Goal: Information Seeking & Learning: Learn about a topic

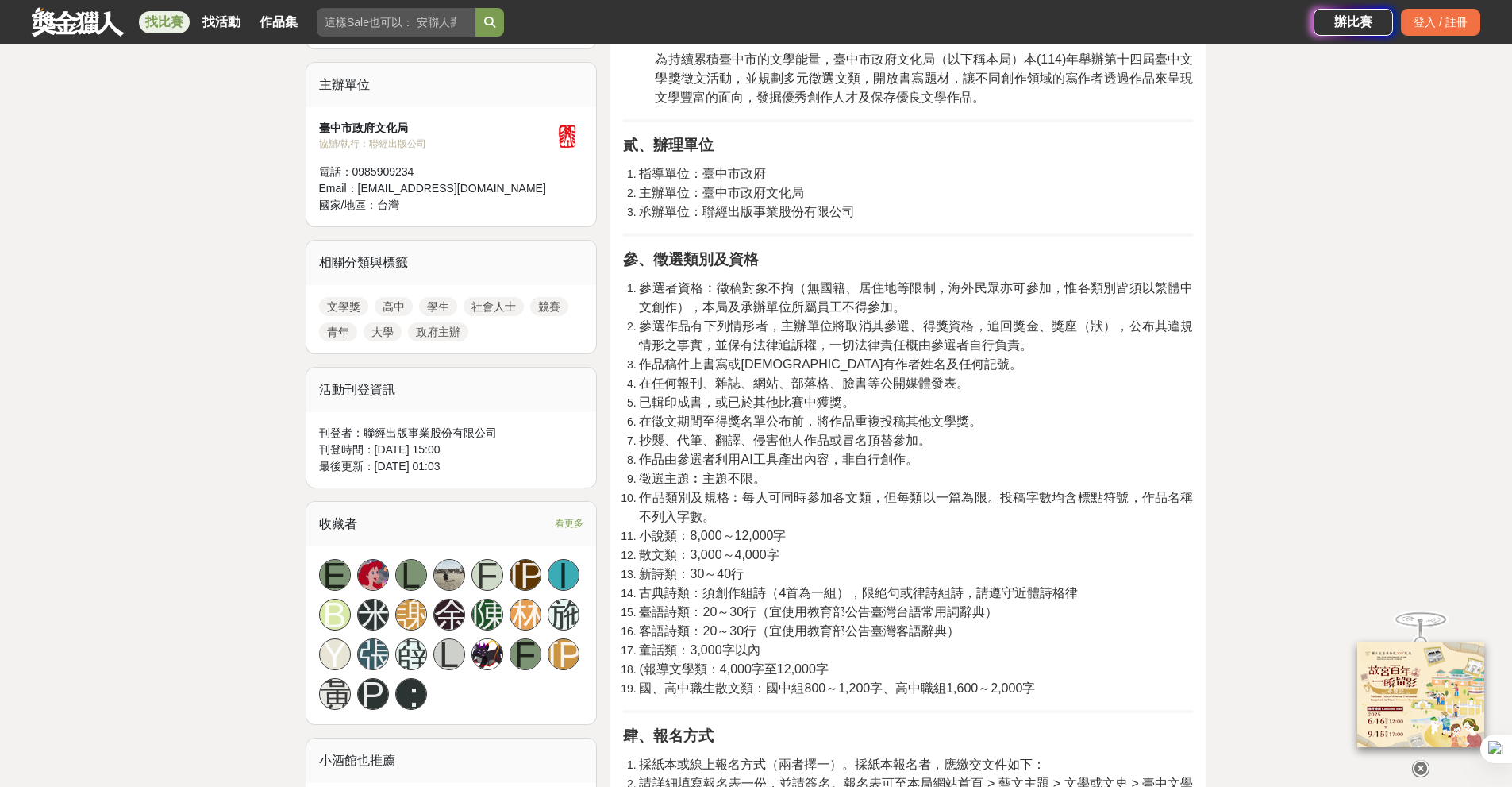
scroll to position [555, 0]
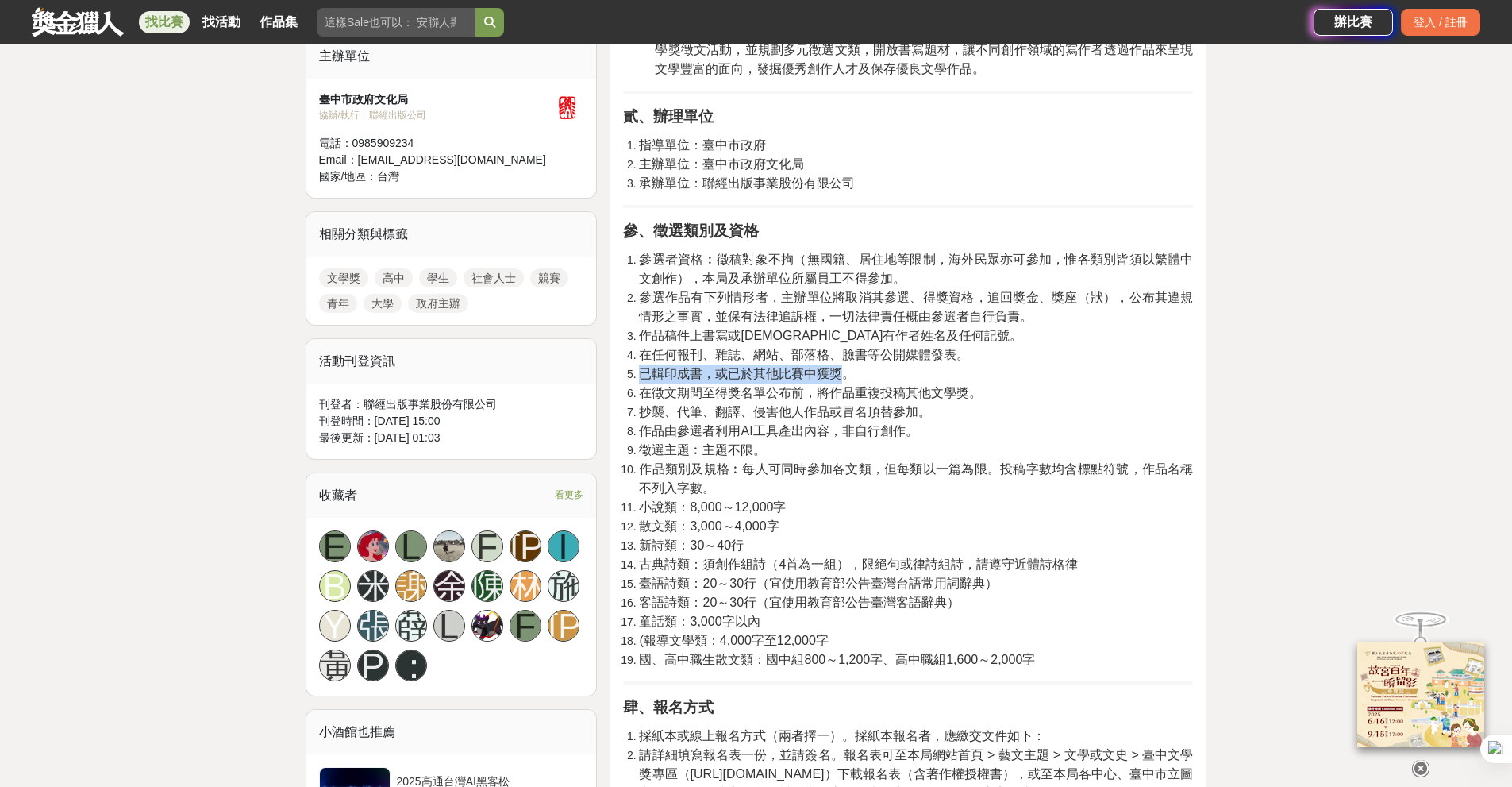
drag, startPoint x: 639, startPoint y: 373, endPoint x: 847, endPoint y: 368, distance: 208.1
click at [847, 368] on span "已輯印成書，或已於其他比賽中獲獎。" at bounding box center [746, 373] width 216 height 14
click at [760, 342] on span "作品稿件上書寫或印有作者姓名及任何記號。" at bounding box center [830, 335] width 383 height 14
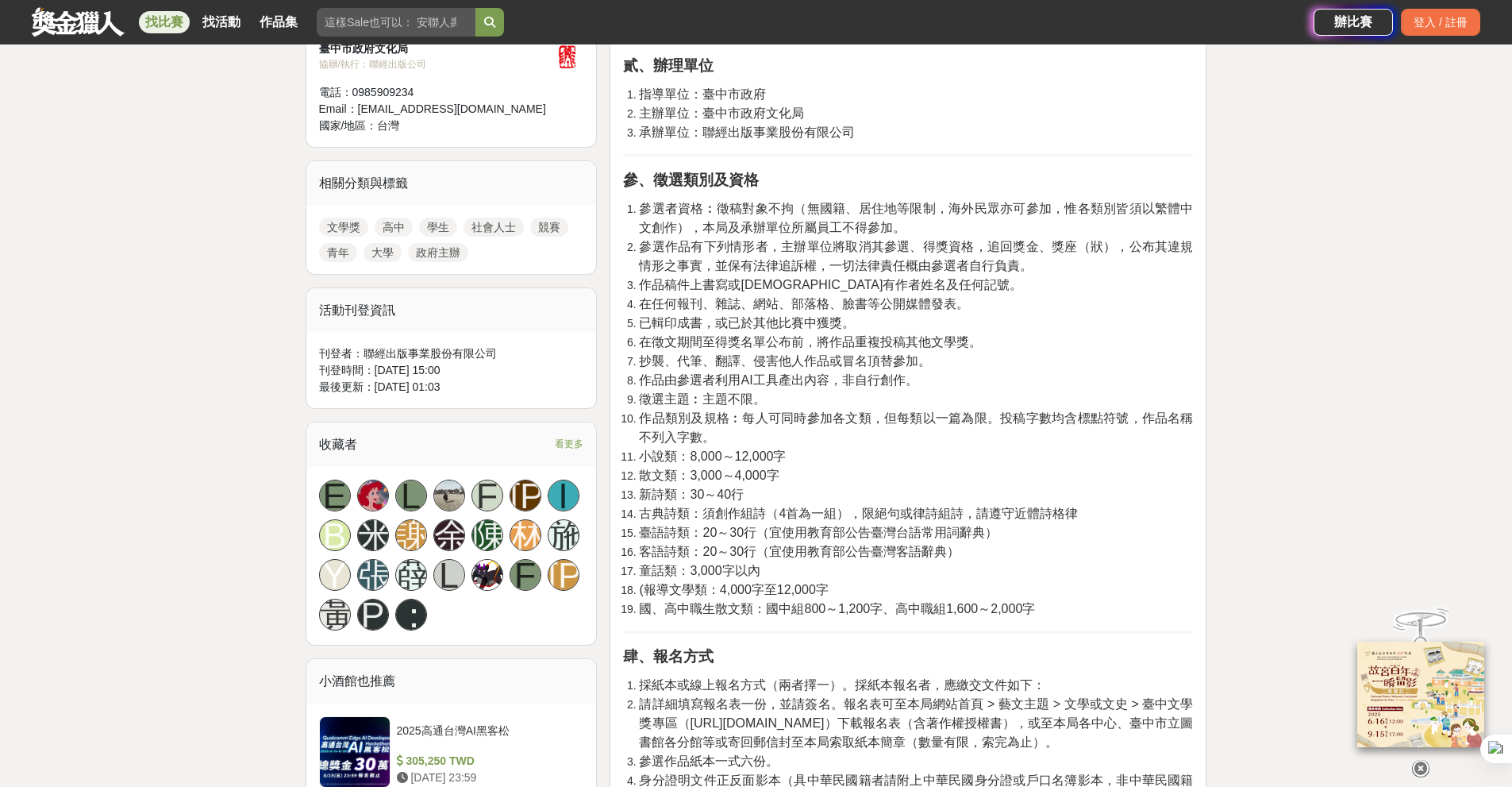
scroll to position [635, 0]
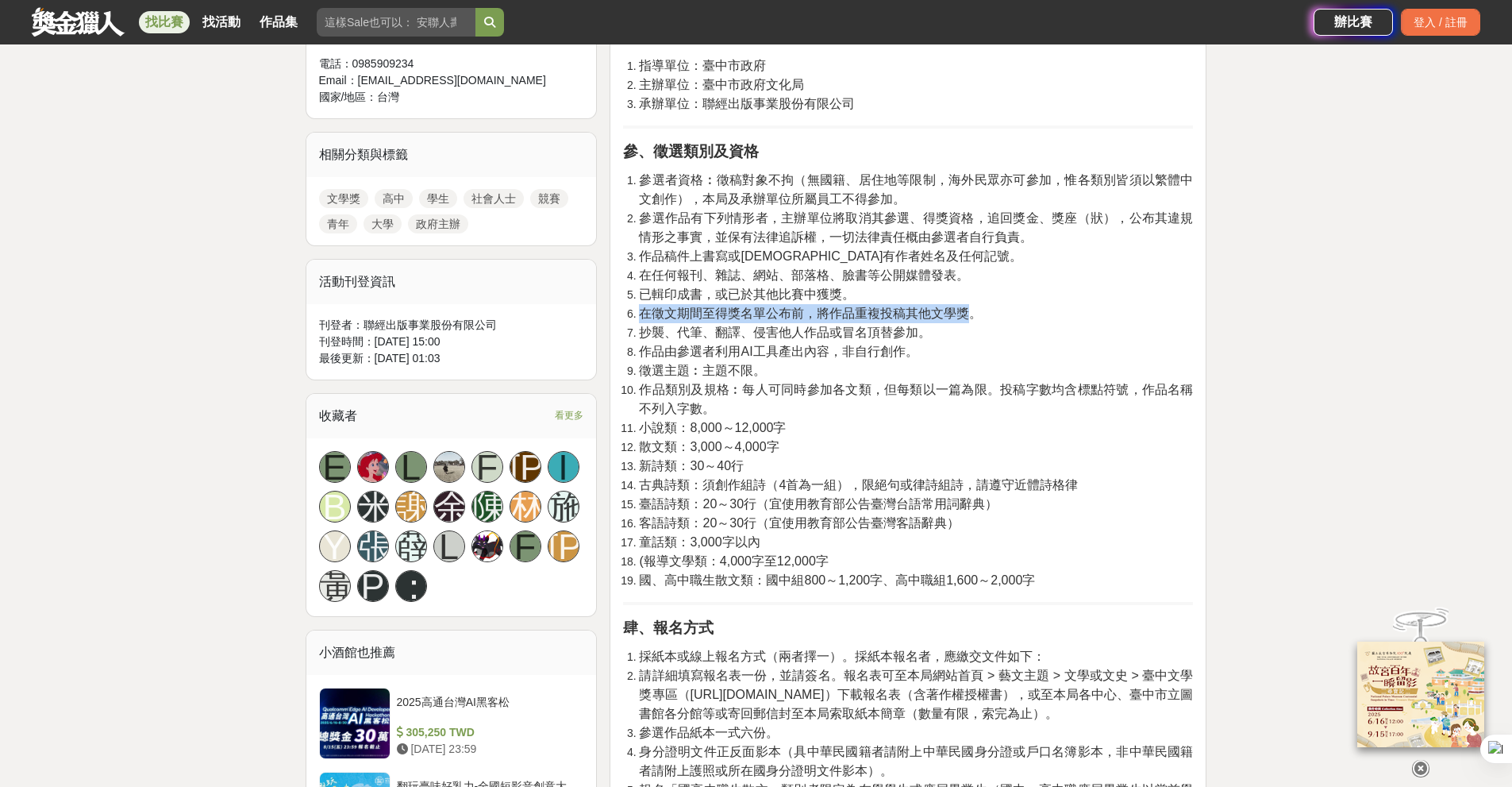
drag, startPoint x: 641, startPoint y: 316, endPoint x: 971, endPoint y: 312, distance: 330.0
click at [971, 312] on span "在徵文期間至得獎名單公布前，將作品重複投稿其他文學獎。" at bounding box center [810, 313] width 343 height 14
click at [769, 330] on span "抄襲、代筆、翻譯、侵害他人作品或冒名頂替參加。" at bounding box center [785, 332] width 292 height 14
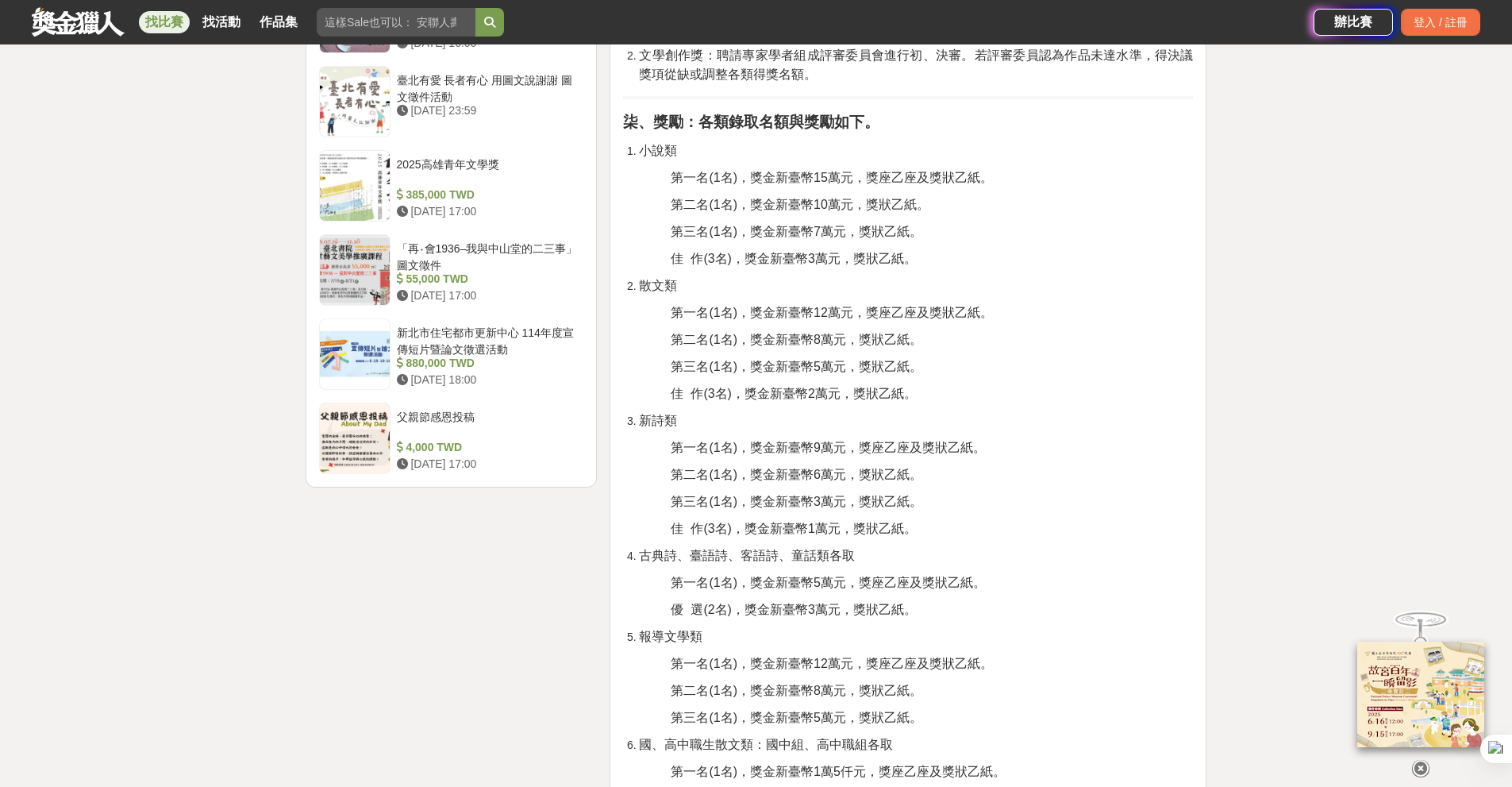
scroll to position [1746, 0]
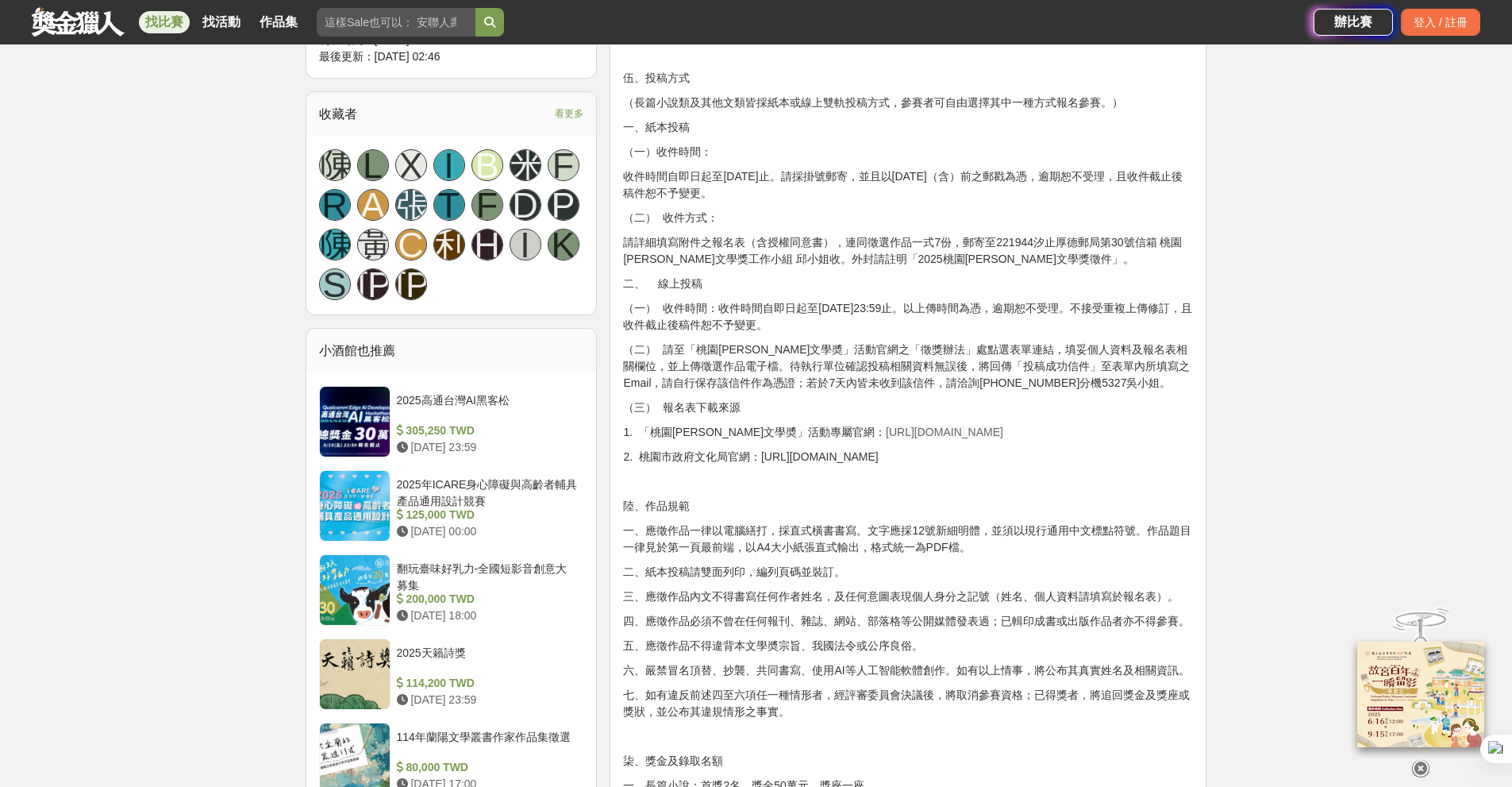
scroll to position [873, 0]
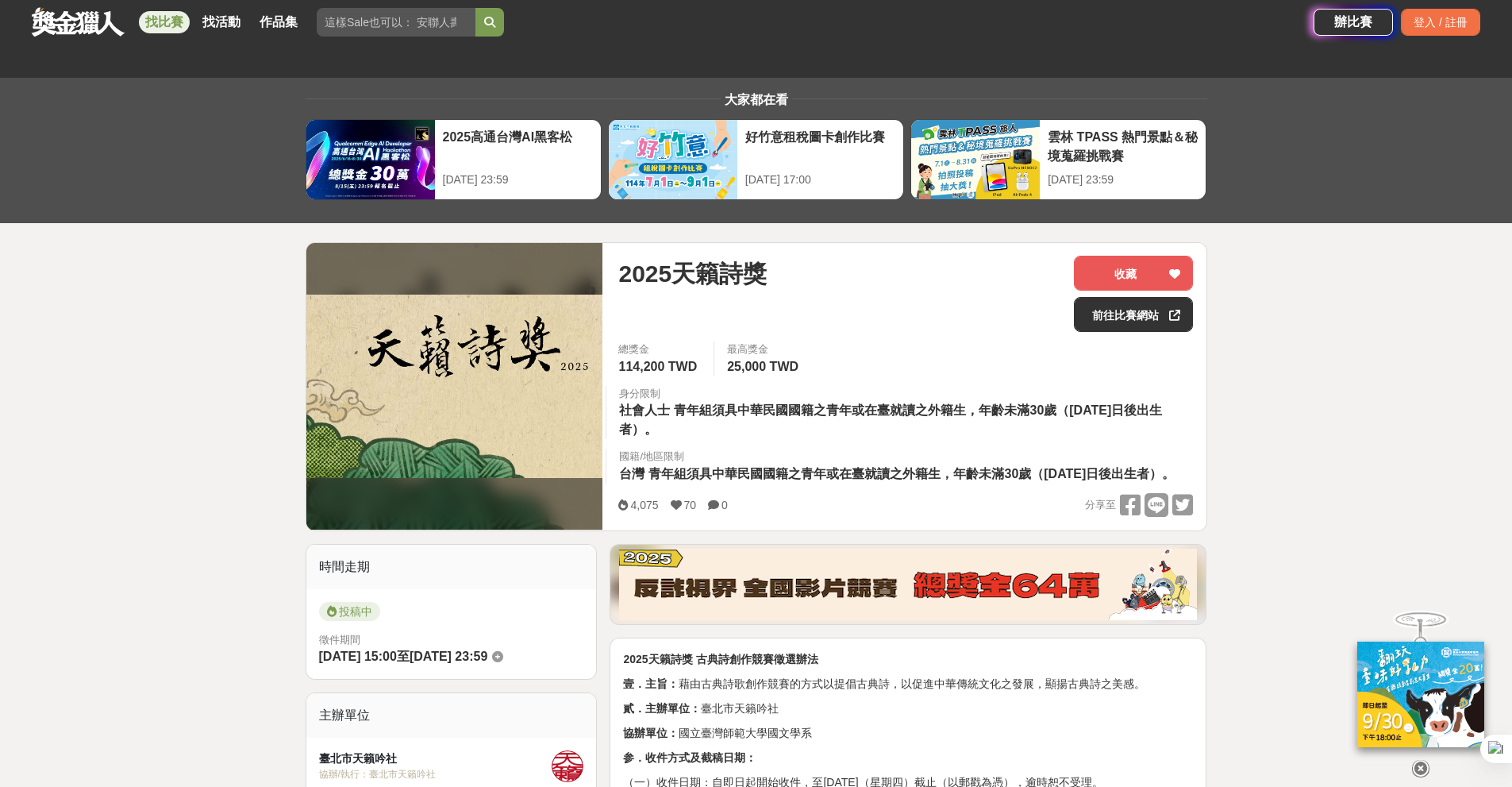
scroll to position [555, 0]
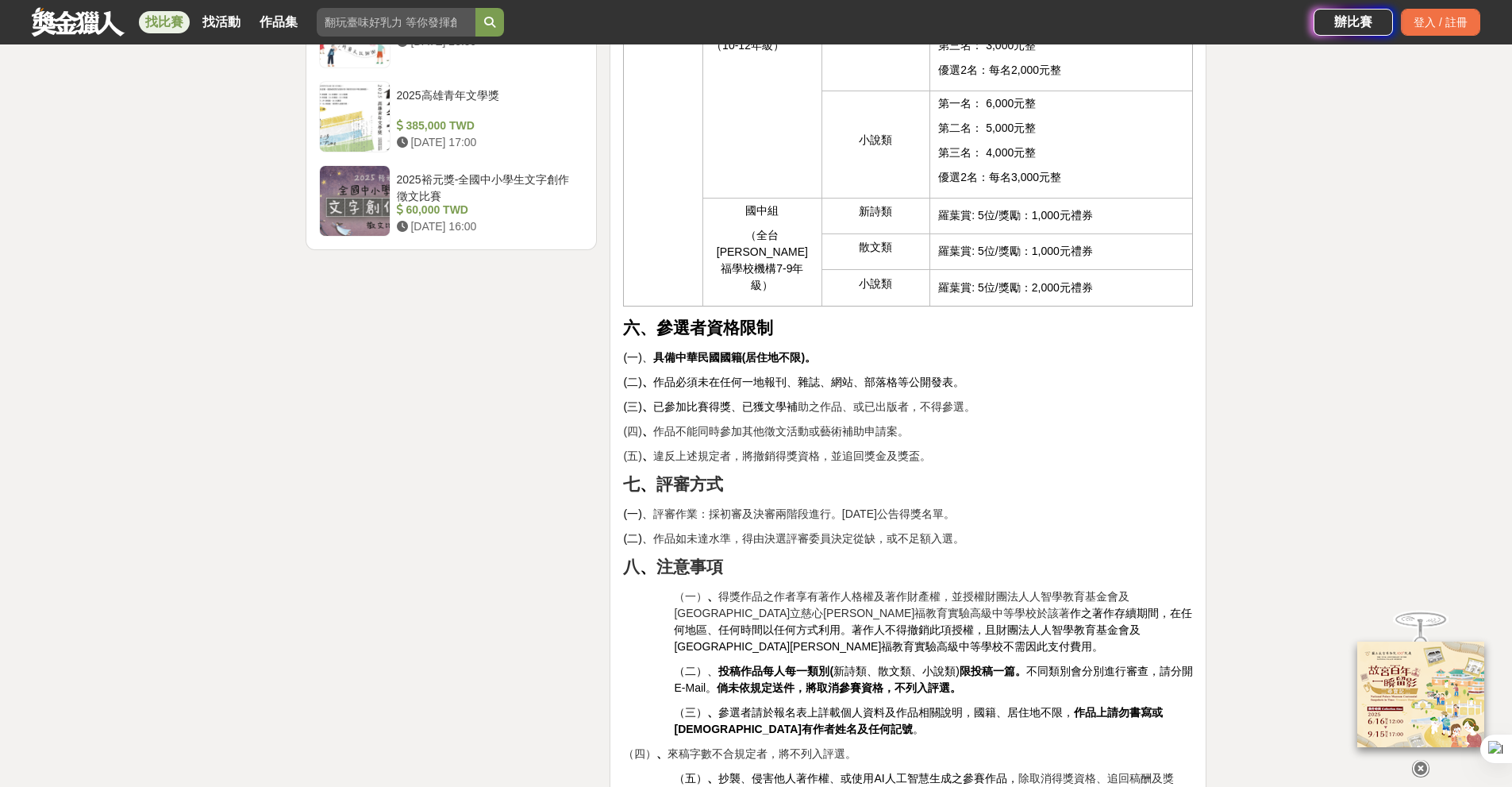
scroll to position [2223, 0]
